Goal: Task Accomplishment & Management: Use online tool/utility

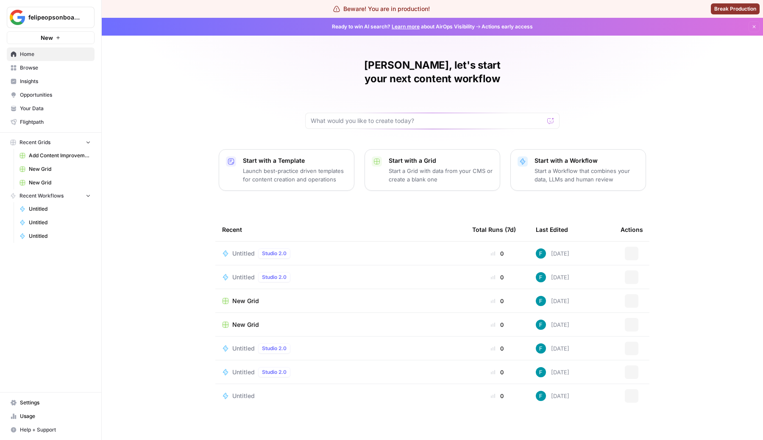
click at [61, 17] on span "felipeopsonboarding" at bounding box center [53, 17] width 51 height 8
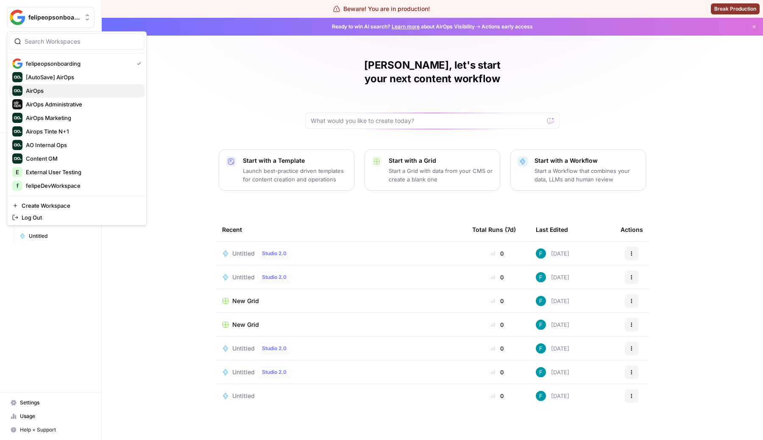
click at [44, 89] on span "AirOps" at bounding box center [82, 91] width 112 height 8
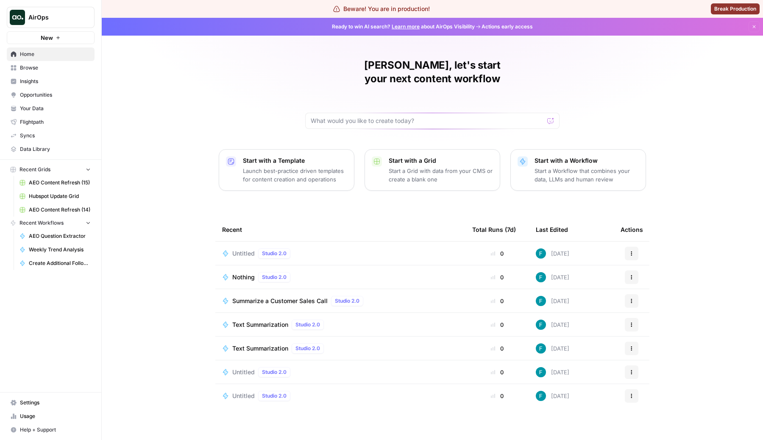
click at [68, 20] on span "AirOps" at bounding box center [53, 17] width 51 height 8
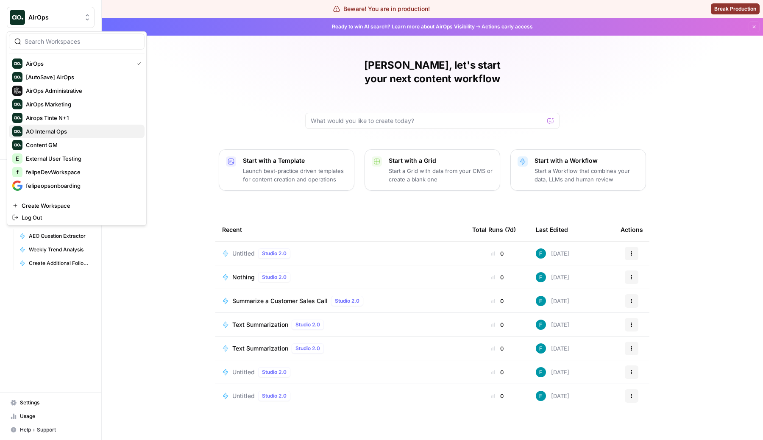
click at [73, 132] on span "AO Internal Ops" at bounding box center [82, 131] width 112 height 8
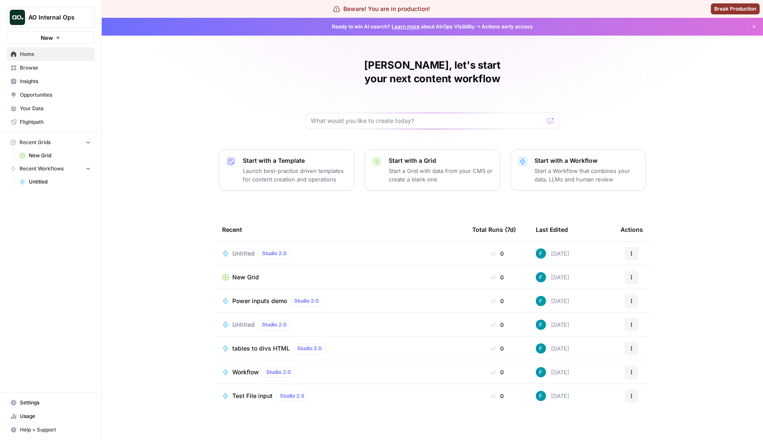
click at [247, 249] on span "Untitled" at bounding box center [243, 253] width 22 height 8
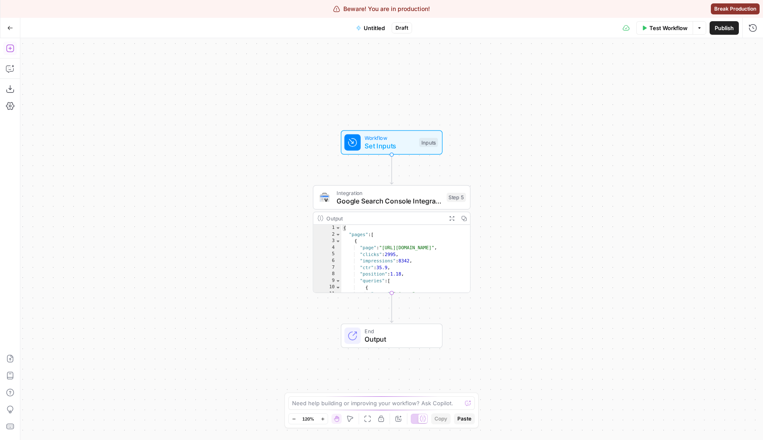
click at [11, 47] on icon "button" at bounding box center [10, 48] width 8 height 8
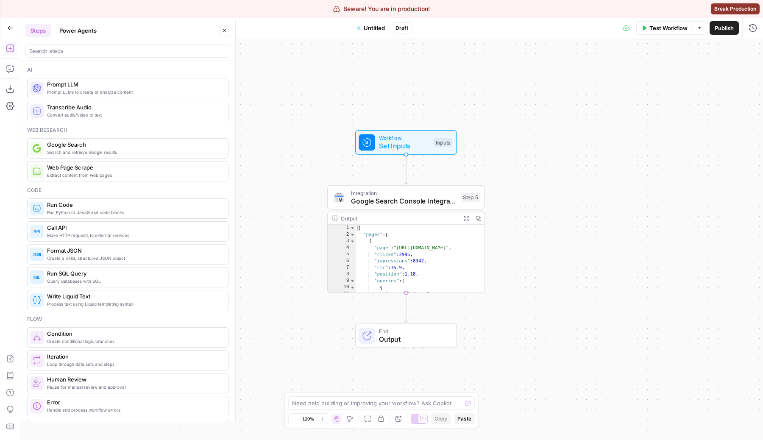
drag, startPoint x: 293, startPoint y: 113, endPoint x: 315, endPoint y: 115, distance: 21.2
click at [315, 115] on div "Workflow Set Inputs Inputs Integration Google Search Console Integration Step 5…" at bounding box center [391, 239] width 743 height 402
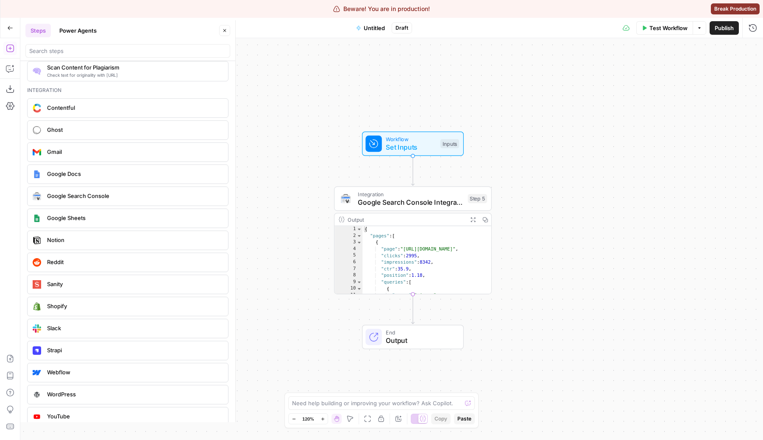
scroll to position [1487, 0]
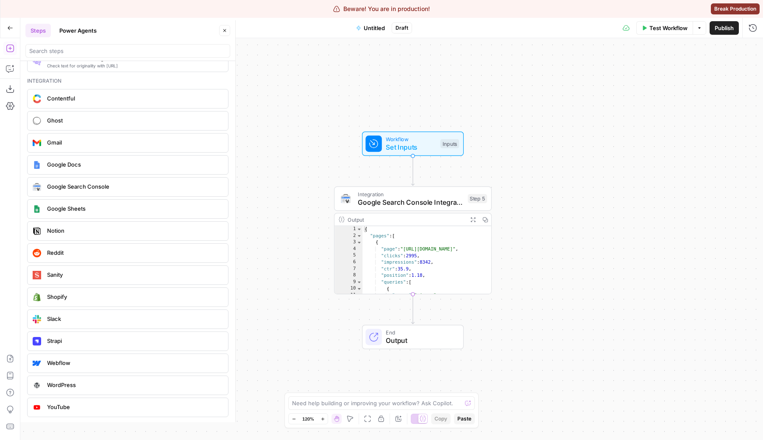
click at [73, 406] on span "YouTube" at bounding box center [134, 407] width 174 height 8
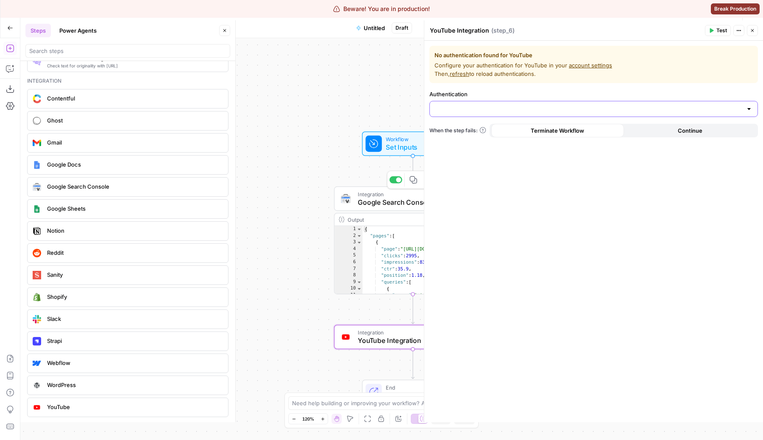
click at [442, 112] on input "Authentication" at bounding box center [588, 109] width 307 height 8
click at [473, 200] on div "No authentication found for YouTube Configure your authentication for YouTube i…" at bounding box center [594, 232] width 339 height 382
click at [467, 121] on div "No authentication found for YouTube Configure your authentication for YouTube i…" at bounding box center [594, 232] width 339 height 382
click at [451, 111] on input "Authentication" at bounding box center [588, 109] width 307 height 8
click at [451, 190] on div "No authentication found for YouTube Configure your authentication for YouTube i…" at bounding box center [594, 232] width 339 height 382
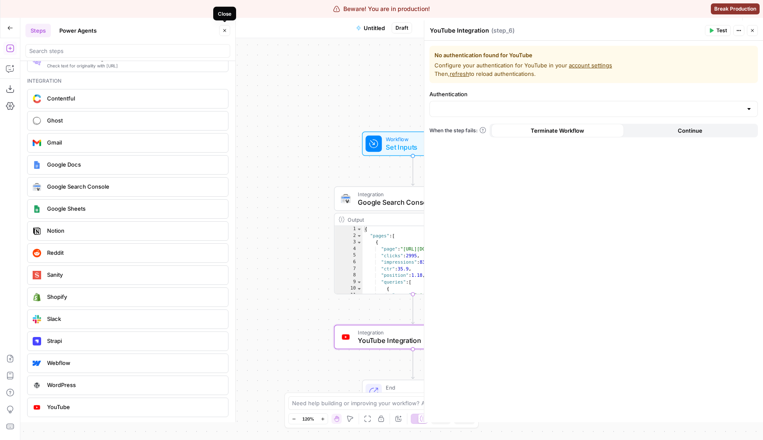
click at [226, 30] on icon "button" at bounding box center [224, 30] width 5 height 5
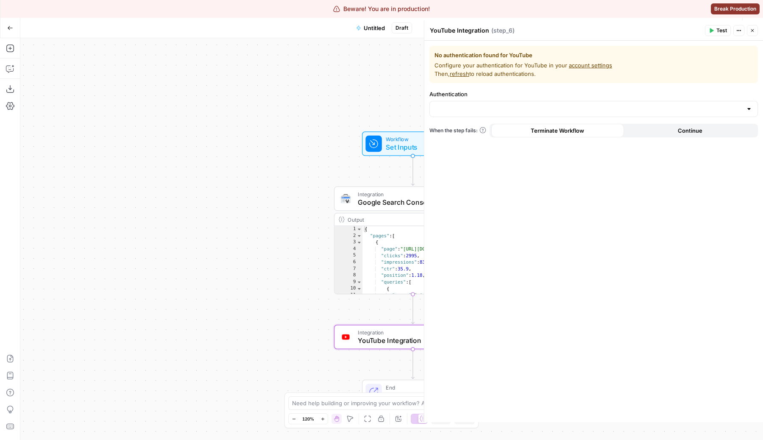
click at [4, 26] on button "Go Back" at bounding box center [10, 27] width 15 height 15
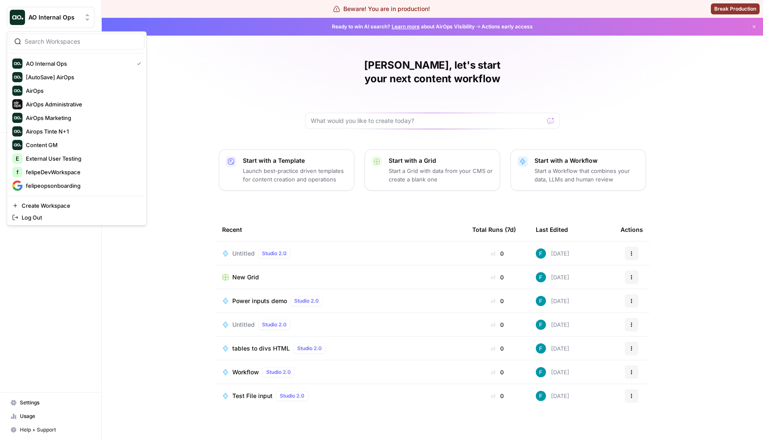
click at [64, 14] on span "AO Internal Ops" at bounding box center [53, 17] width 51 height 8
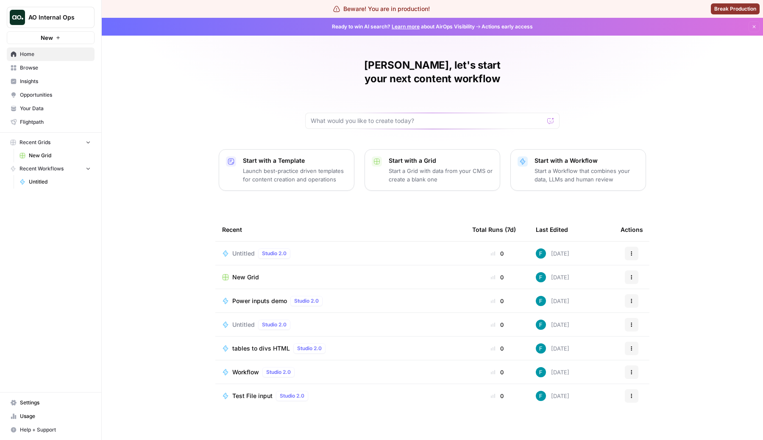
click at [187, 109] on div "[PERSON_NAME], let's start your next content workflow Start with a Template Lau…" at bounding box center [433, 229] width 662 height 422
click at [75, 18] on span "AO Internal Ops" at bounding box center [53, 17] width 51 height 8
click at [205, 94] on div "[PERSON_NAME], let's start your next content workflow Start with a Template Lau…" at bounding box center [433, 229] width 662 height 422
